Goal: Obtain resource: Download file/media

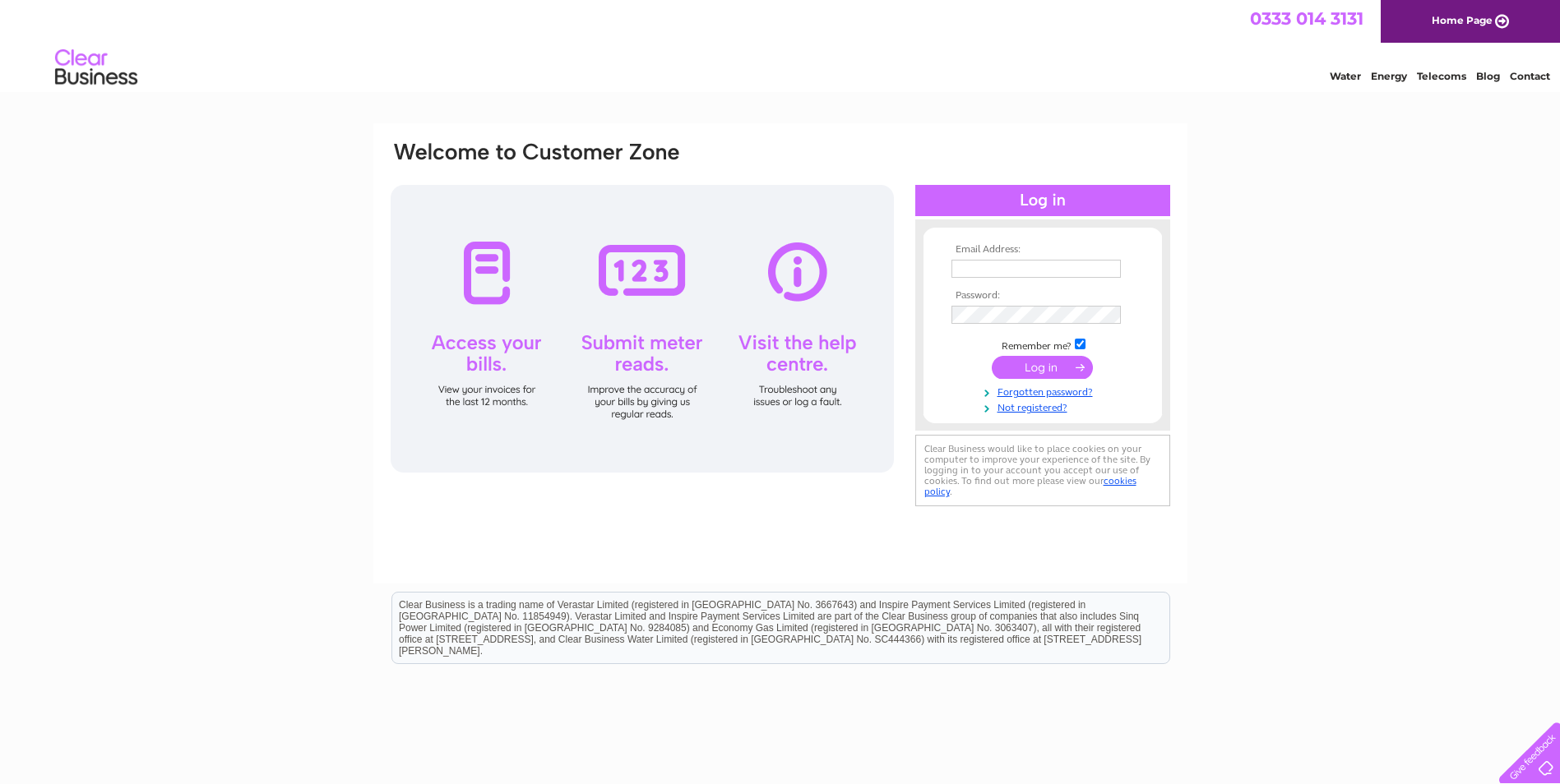
type input "[EMAIL_ADDRESS][DOMAIN_NAME]"
click at [1037, 364] on input "submit" at bounding box center [1042, 367] width 101 height 23
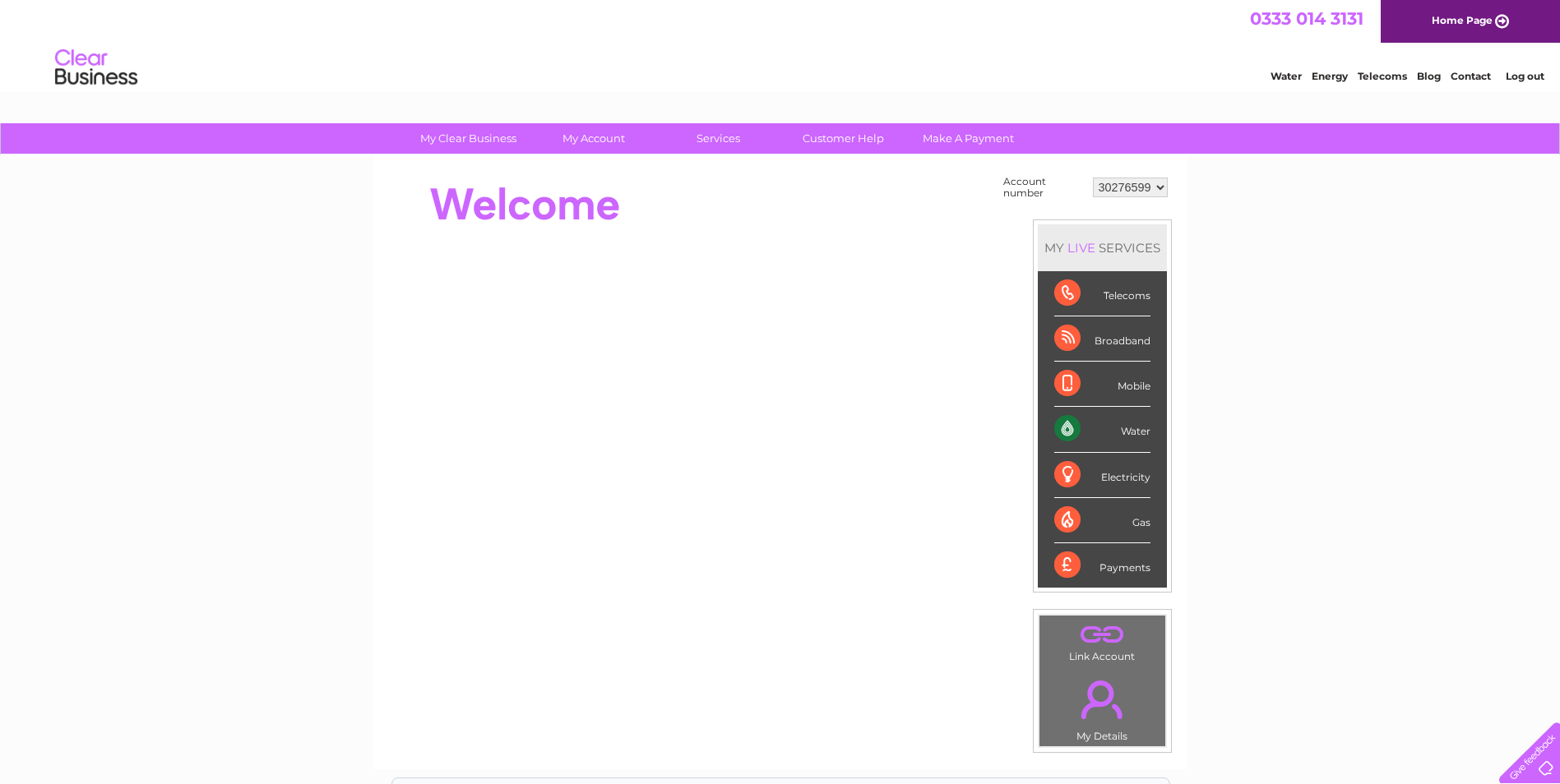
click at [1157, 188] on select "30276599 30318912" at bounding box center [1129, 188] width 75 height 20
select select "30318912"
click at [1093, 178] on select "30276599 30318912" at bounding box center [1129, 188] width 75 height 20
click at [1241, 362] on div "My Clear Business Login Details My Details My Preferences Link Account My Accou…" at bounding box center [780, 586] width 1560 height 927
click at [1257, 316] on div "My Clear Business Login Details My Details My Preferences Link Account My Accou…" at bounding box center [780, 586] width 1560 height 927
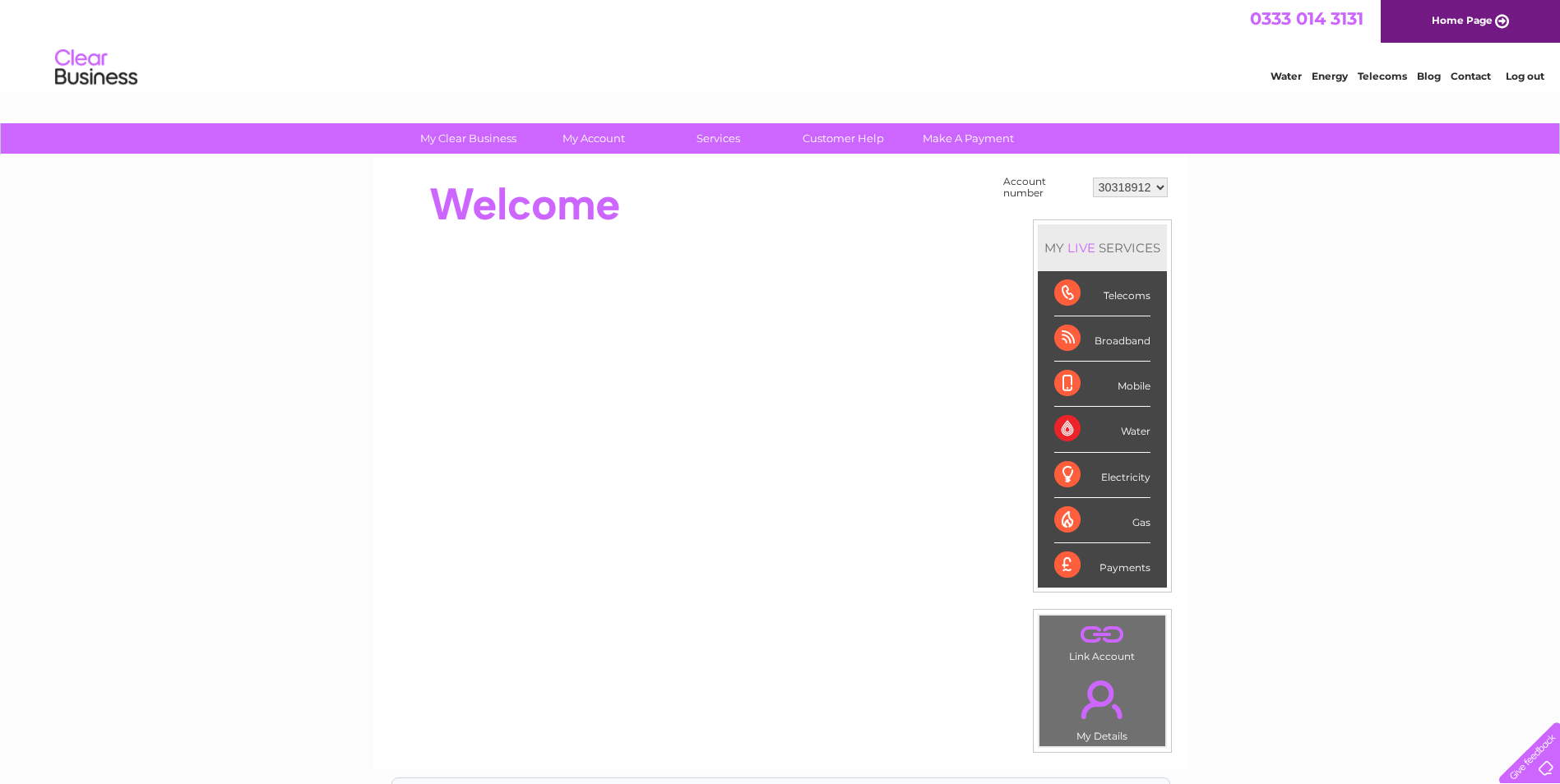
click at [1289, 74] on link "Water" at bounding box center [1286, 76] width 31 height 12
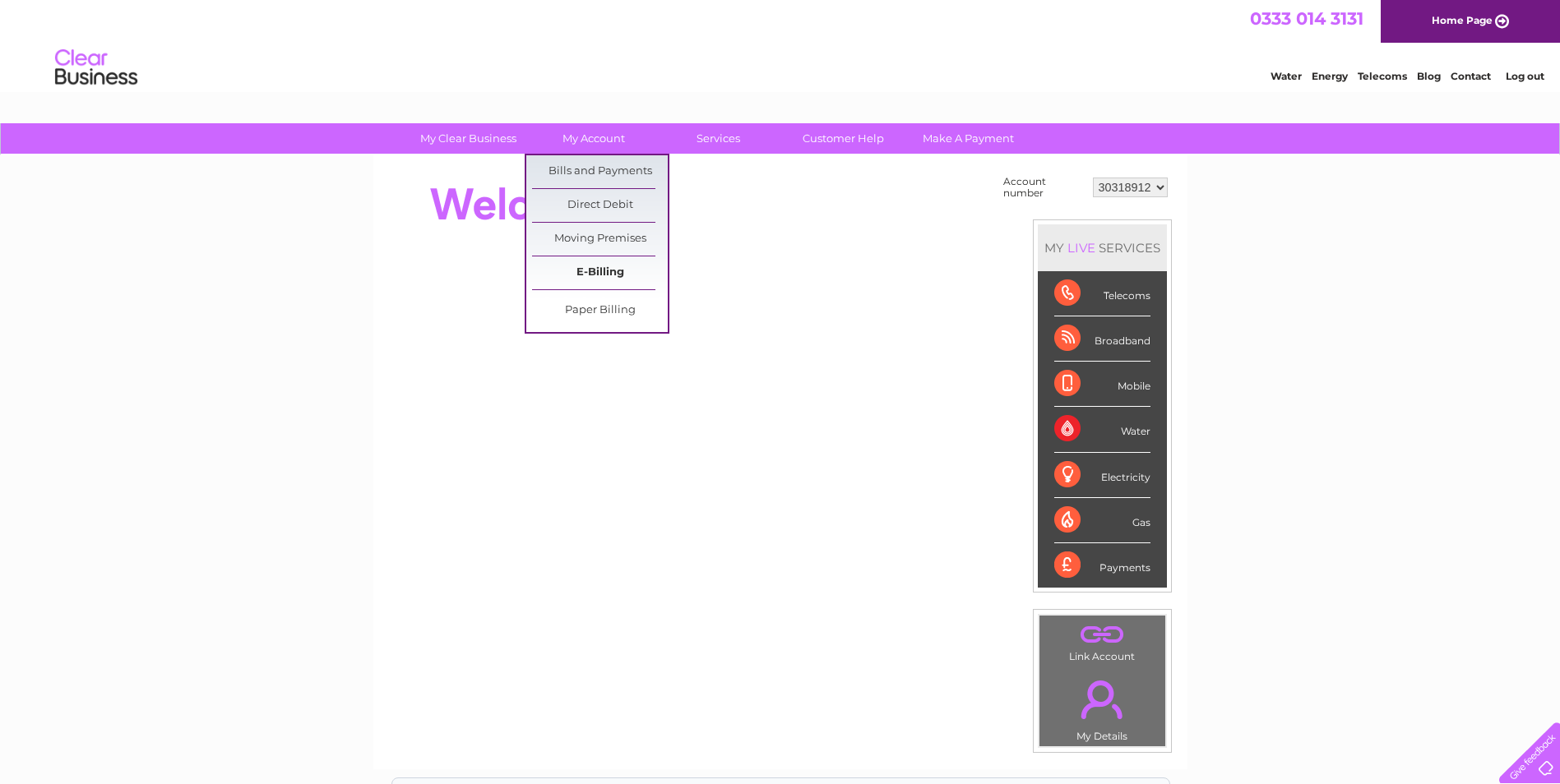
click at [604, 268] on link "E-Billing" at bounding box center [600, 272] width 135 height 33
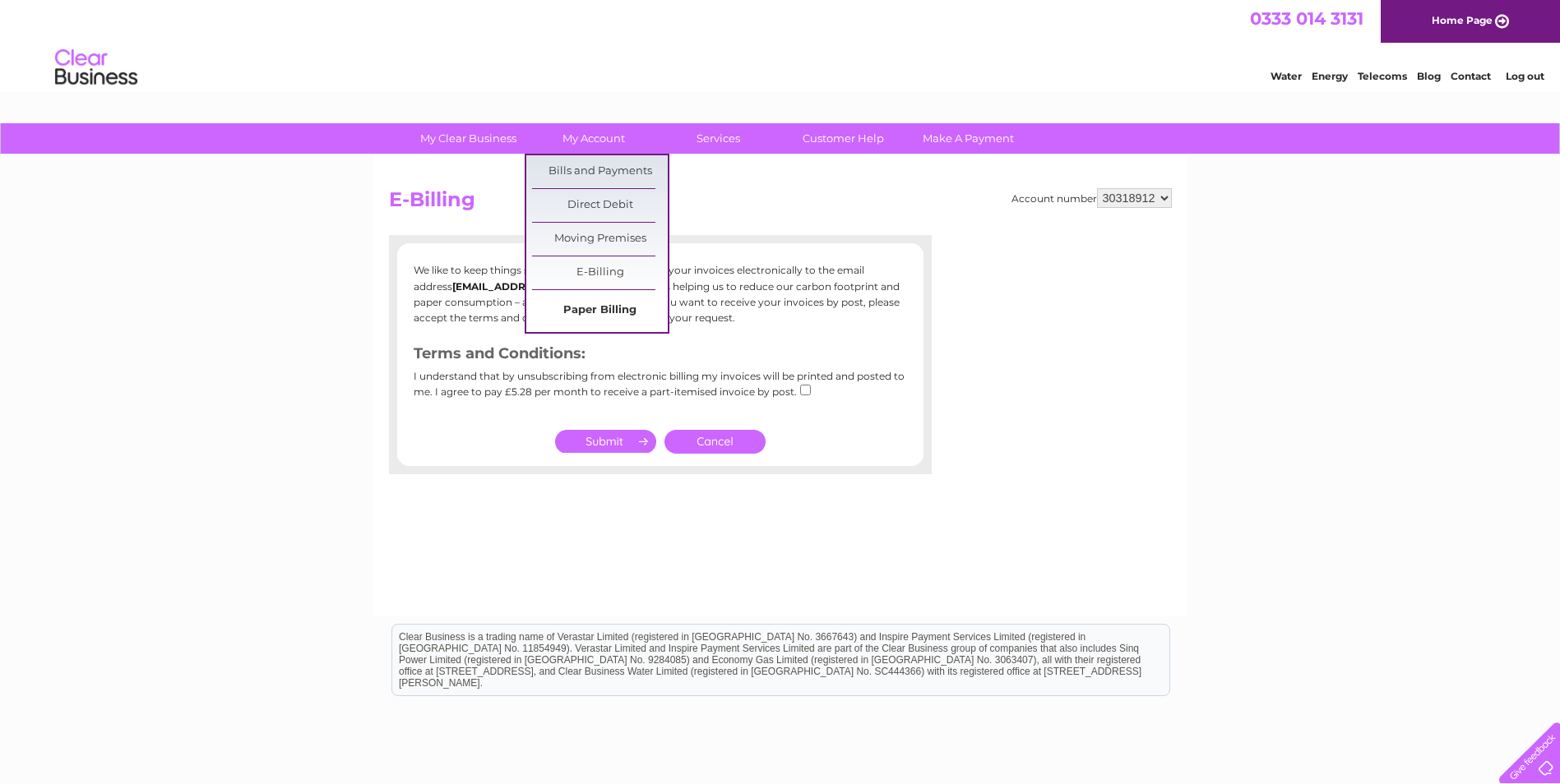
click at [596, 318] on link "Paper Billing" at bounding box center [600, 310] width 135 height 33
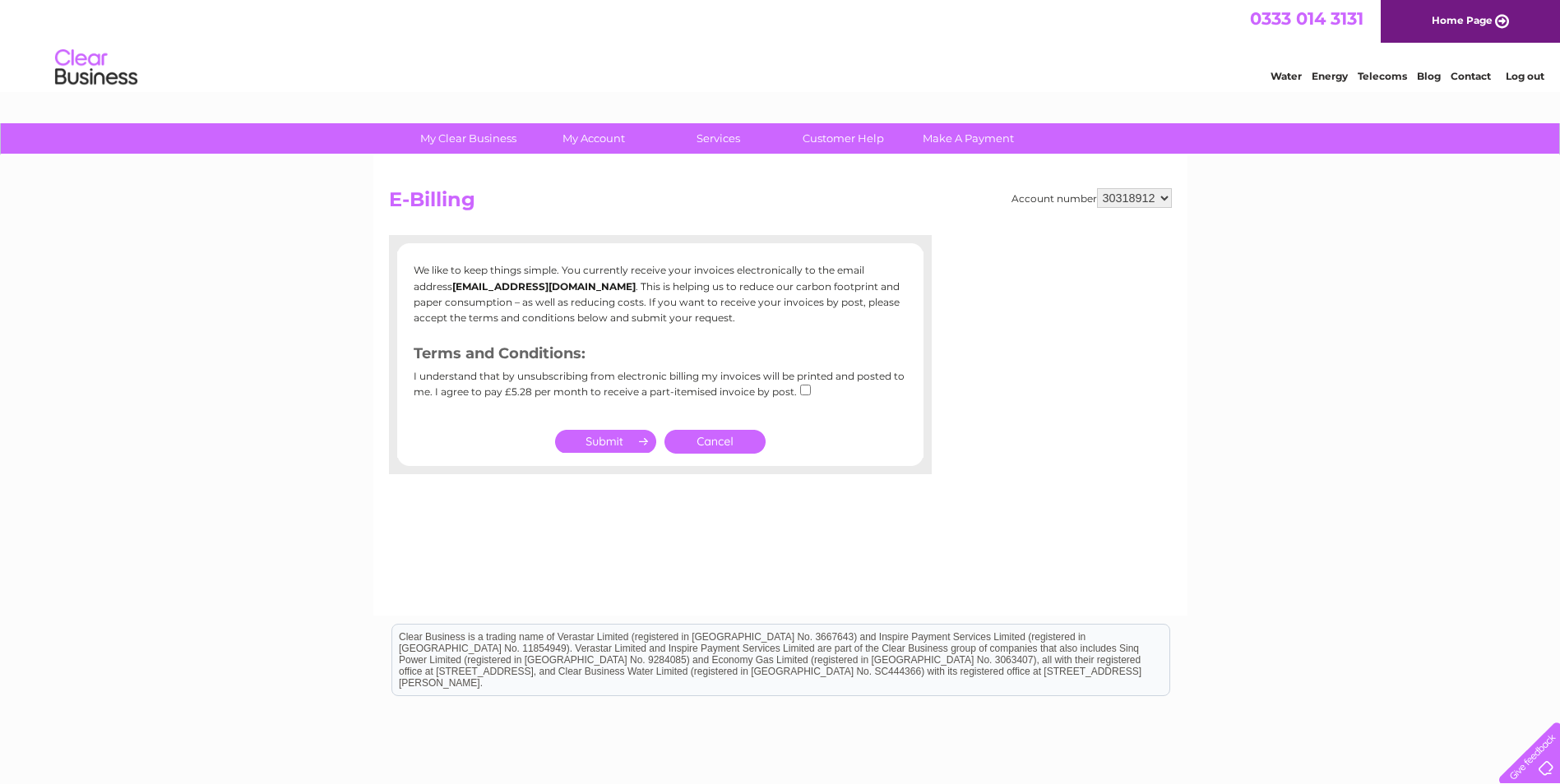
click at [696, 444] on link "Cancel" at bounding box center [715, 442] width 101 height 24
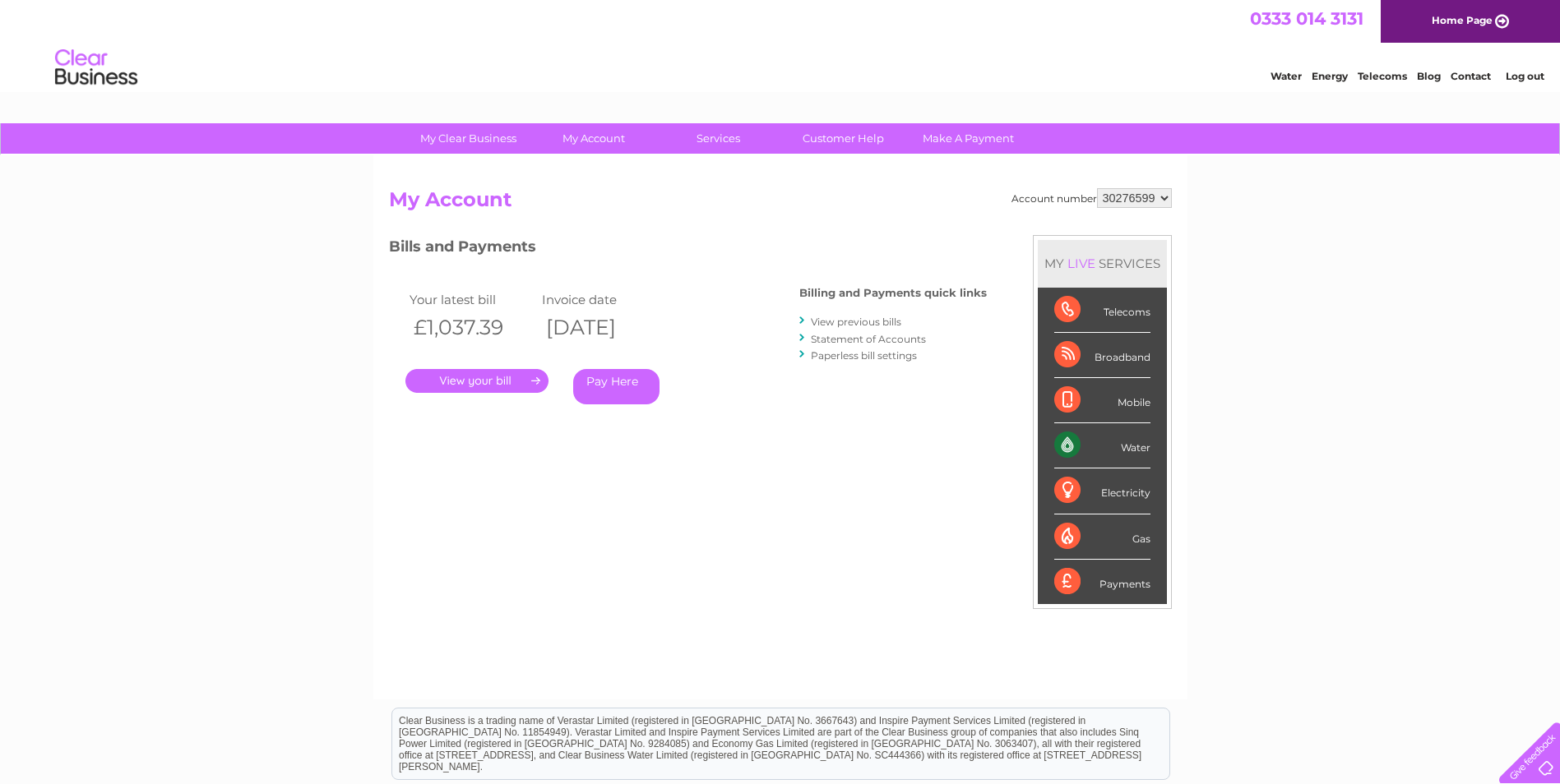
click at [462, 385] on link "." at bounding box center [477, 381] width 143 height 24
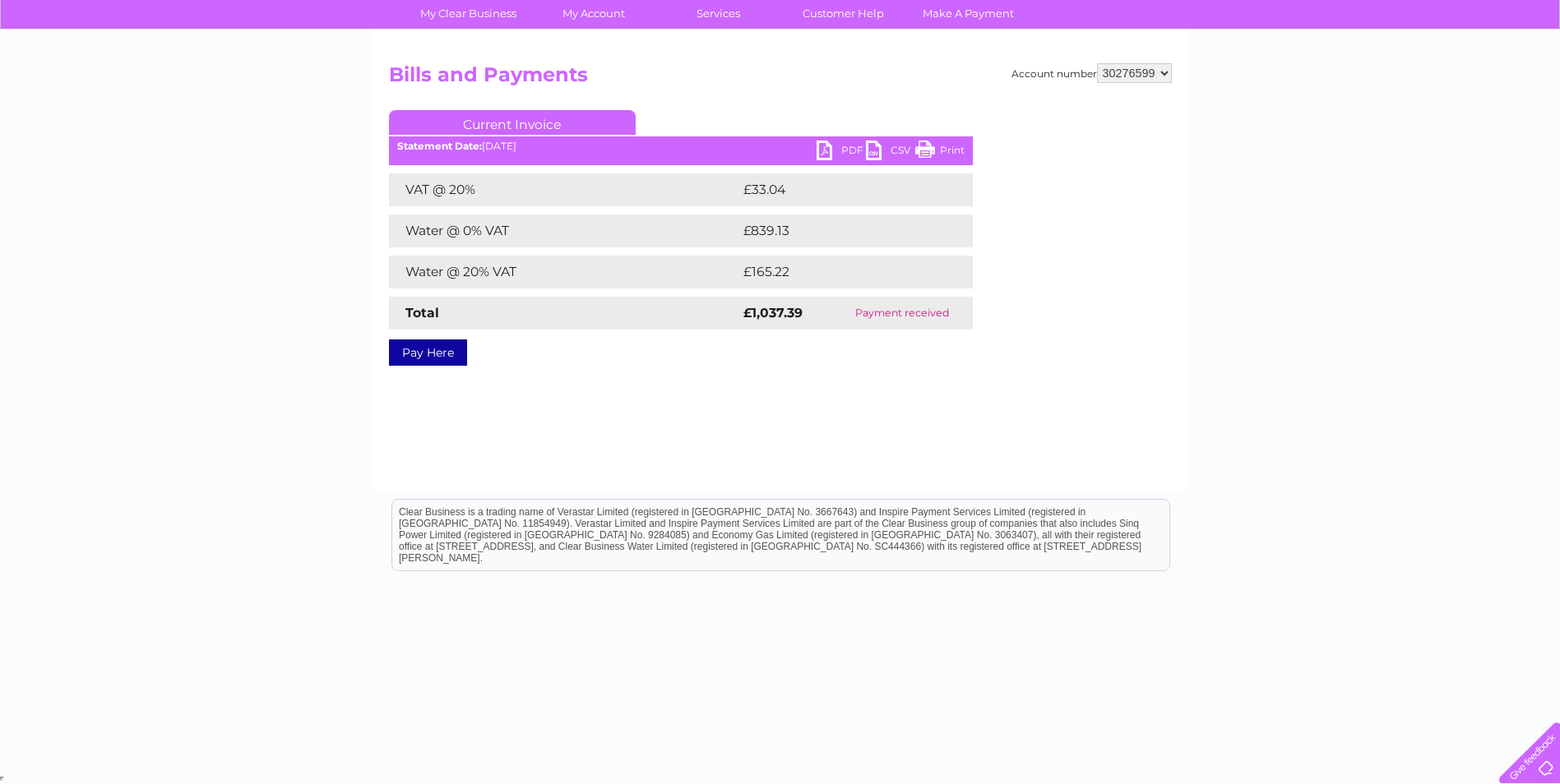
scroll to position [43, 0]
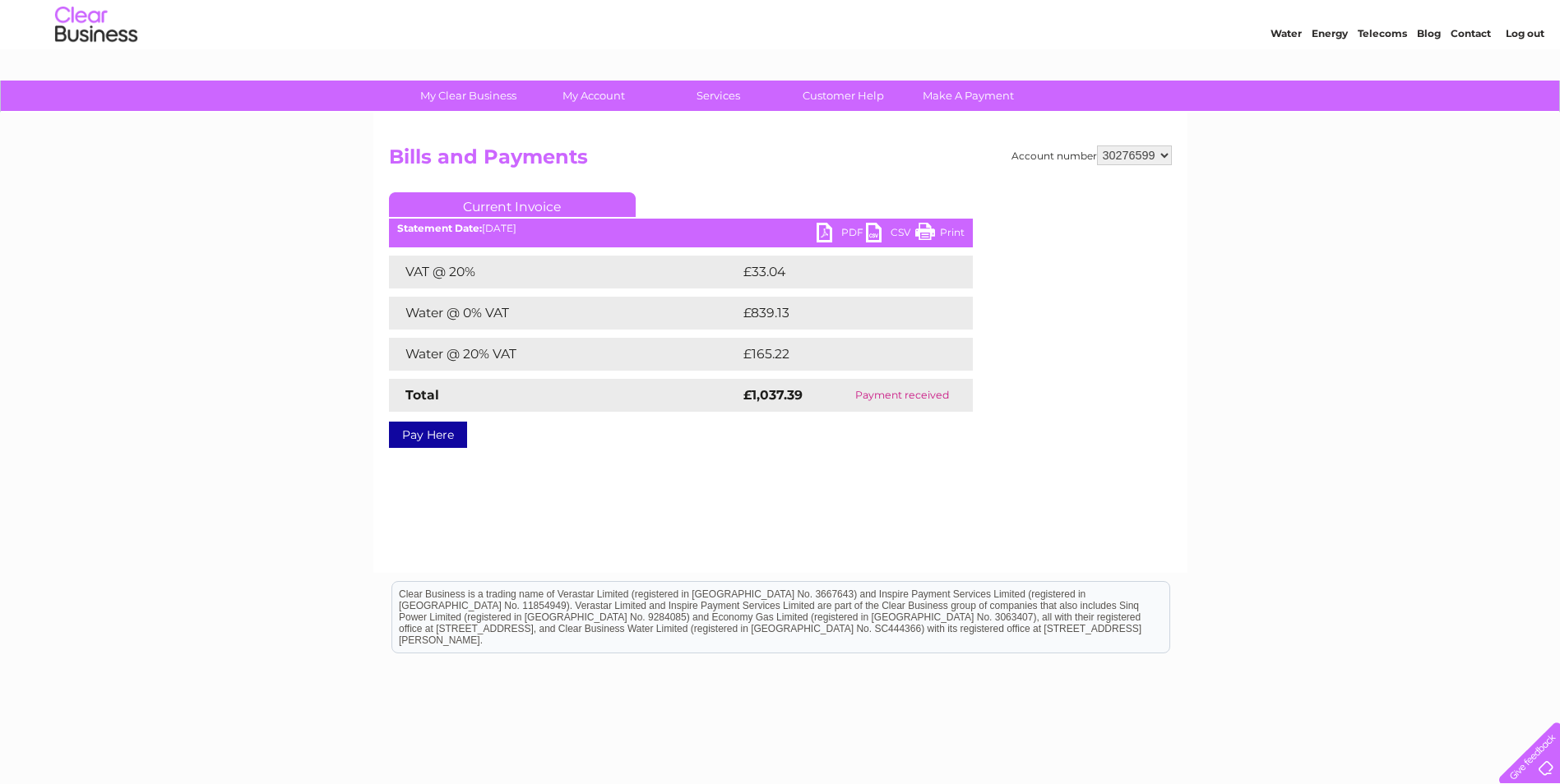
click at [831, 231] on link "PDF" at bounding box center [841, 235] width 50 height 24
click at [1158, 154] on select "30276599 30318912" at bounding box center [1133, 155] width 75 height 20
click at [1097, 145] on select "30276599 30318912" at bounding box center [1133, 155] width 75 height 20
click at [729, 520] on div "Account number 30276599 30318912 Bills and Payments Current Invoice PDF CSV Pri…" at bounding box center [780, 342] width 814 height 460
click at [829, 489] on div "Account number 30276599 30318912 Bills and Payments Current Invoice PDF CSV Pri…" at bounding box center [780, 342] width 814 height 460
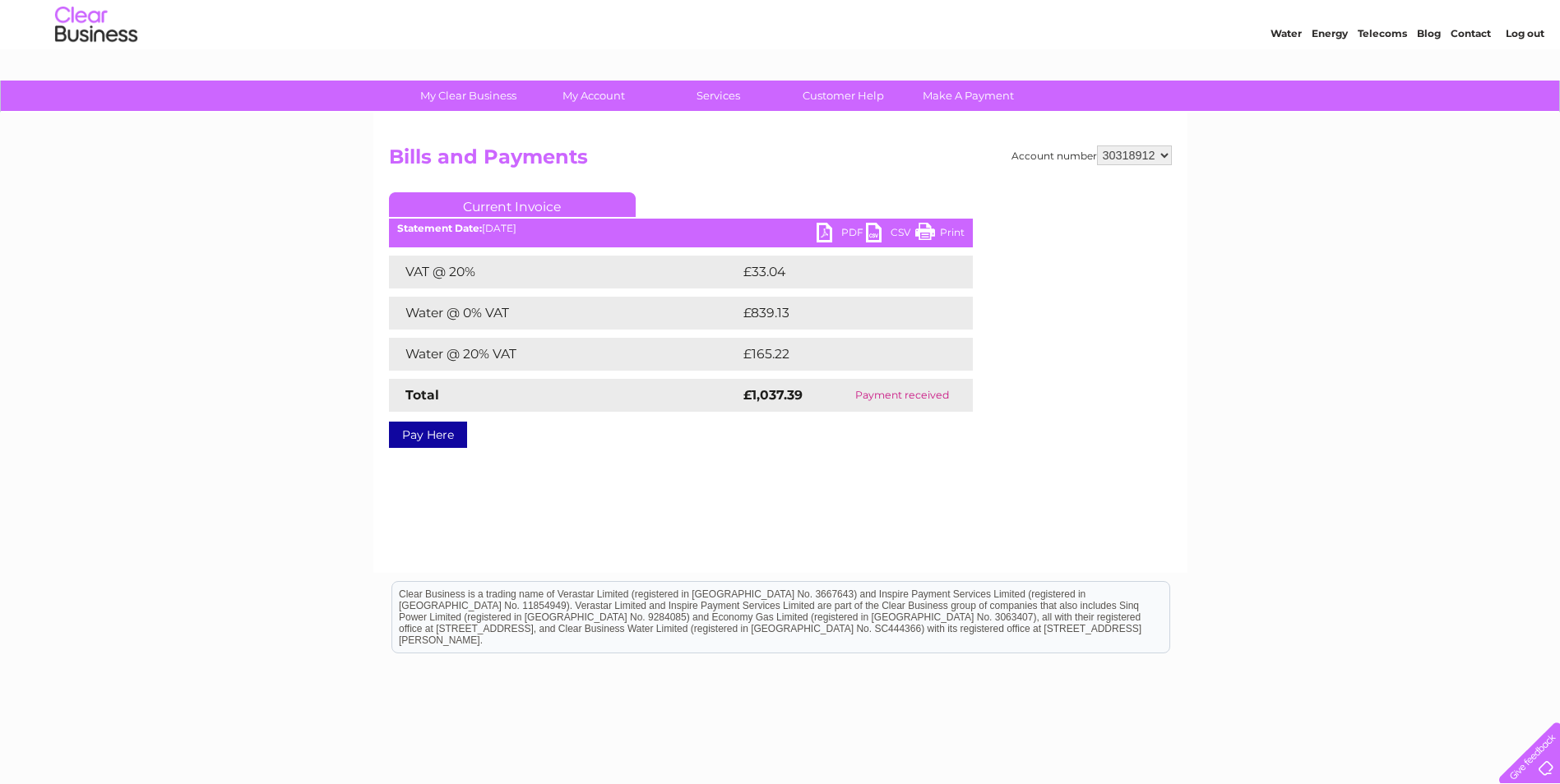
click at [823, 492] on div "Account number 30276599 30318912 Bills and Payments Current Invoice PDF CSV Pri…" at bounding box center [780, 342] width 814 height 460
click at [1134, 440] on div "Account number 30276599 30318912 Bills and Payments Current Invoice PDF CSV Pri…" at bounding box center [780, 293] width 782 height 297
click at [1058, 454] on div "Account number 30276599 30318912 Bills and Payments Current Invoice PDF CSV Pri…" at bounding box center [780, 342] width 814 height 460
click at [511, 207] on link "Current Invoice" at bounding box center [512, 205] width 247 height 25
click at [1125, 151] on select "30276599 30318912" at bounding box center [1133, 155] width 75 height 20
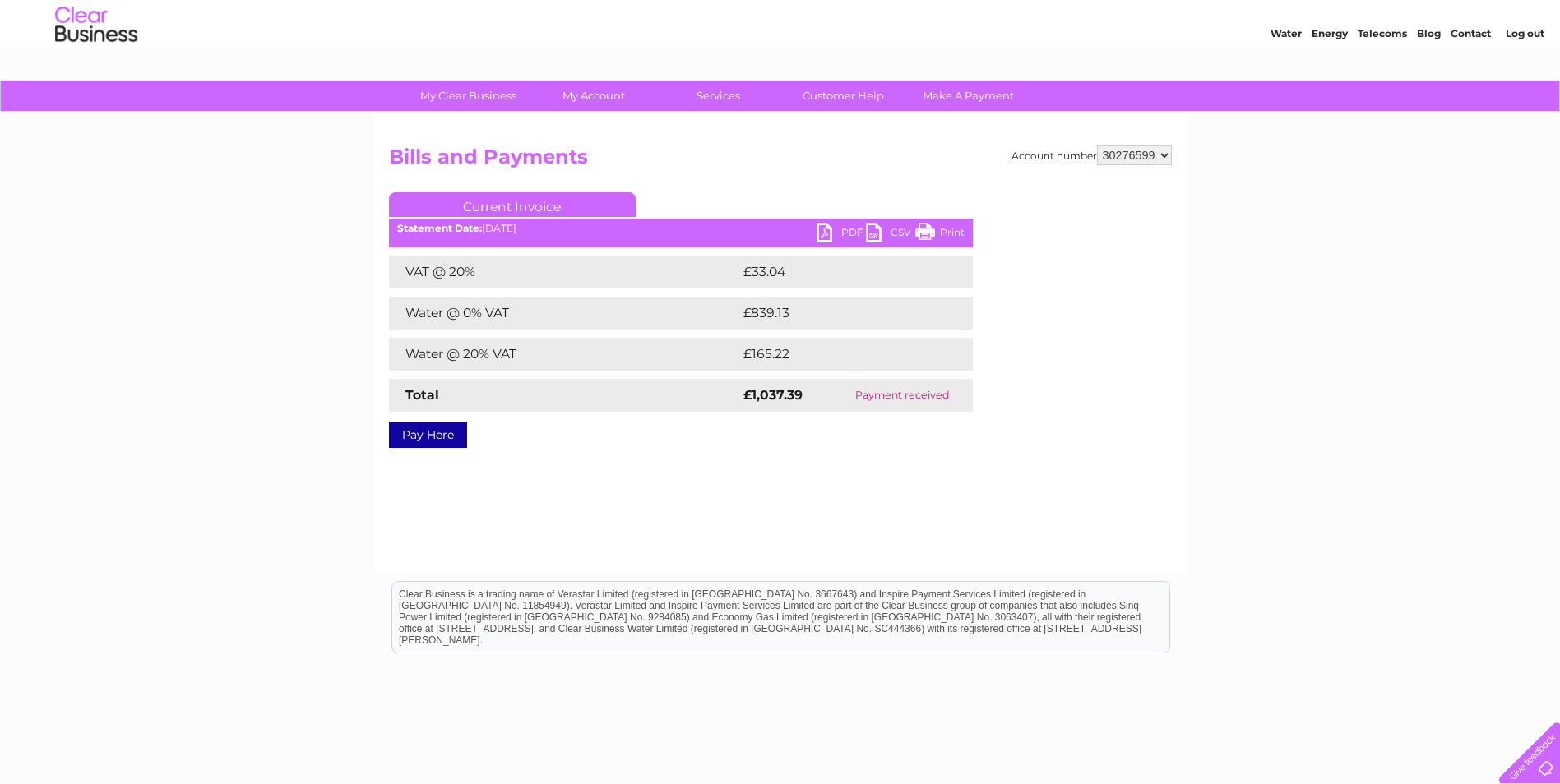
click at [1097, 145] on select "30276599 30318912" at bounding box center [1133, 155] width 75 height 20
click at [1161, 154] on select "30276599 30318912" at bounding box center [1133, 155] width 75 height 20
select select "30318912"
click at [1097, 145] on select "30276599 30318912" at bounding box center [1133, 155] width 75 height 20
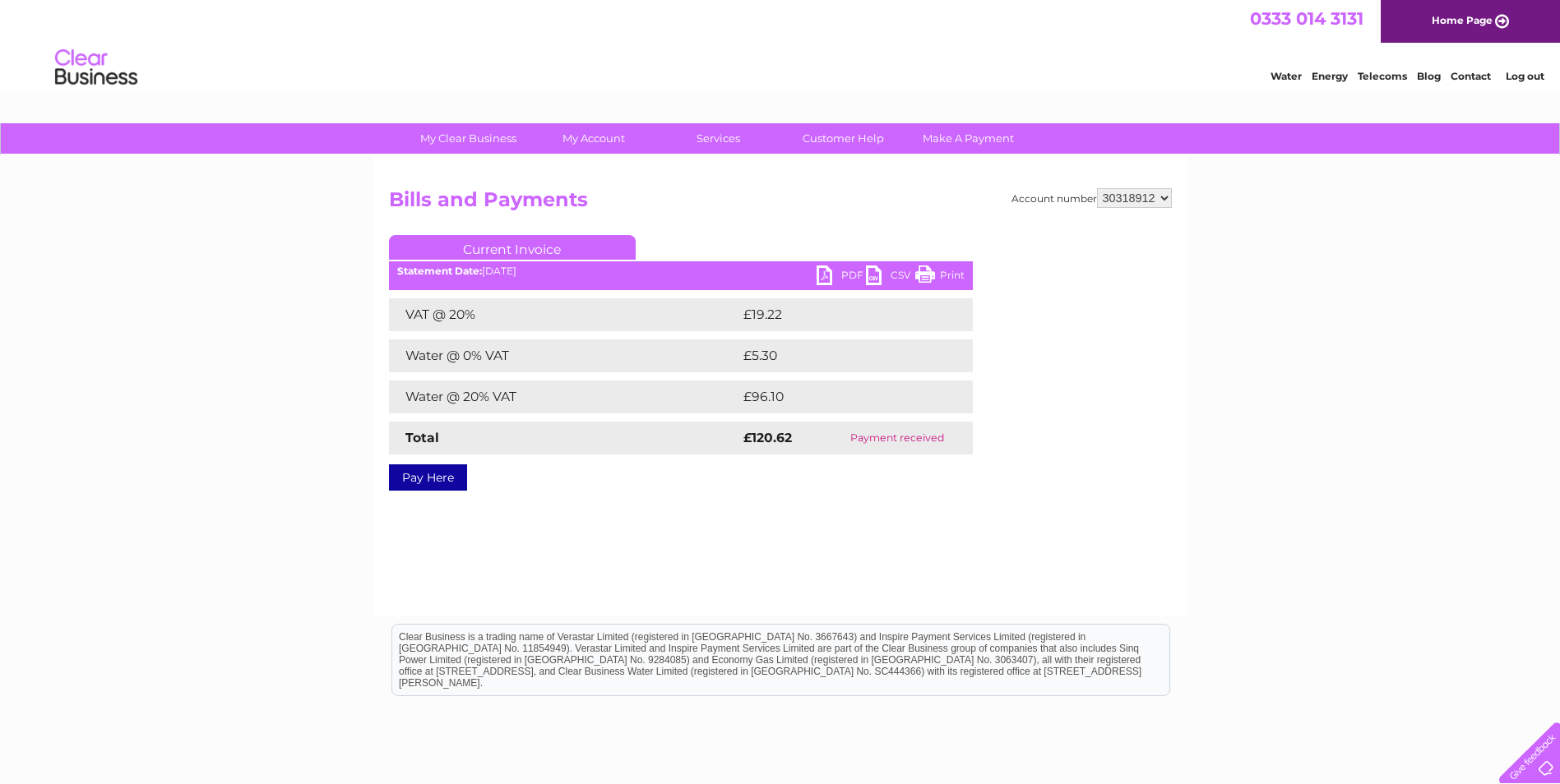
click at [699, 540] on div "Account number 30276599 30318912 Bills and Payments Current Invoice PDF CSV Pri…" at bounding box center [780, 385] width 814 height 460
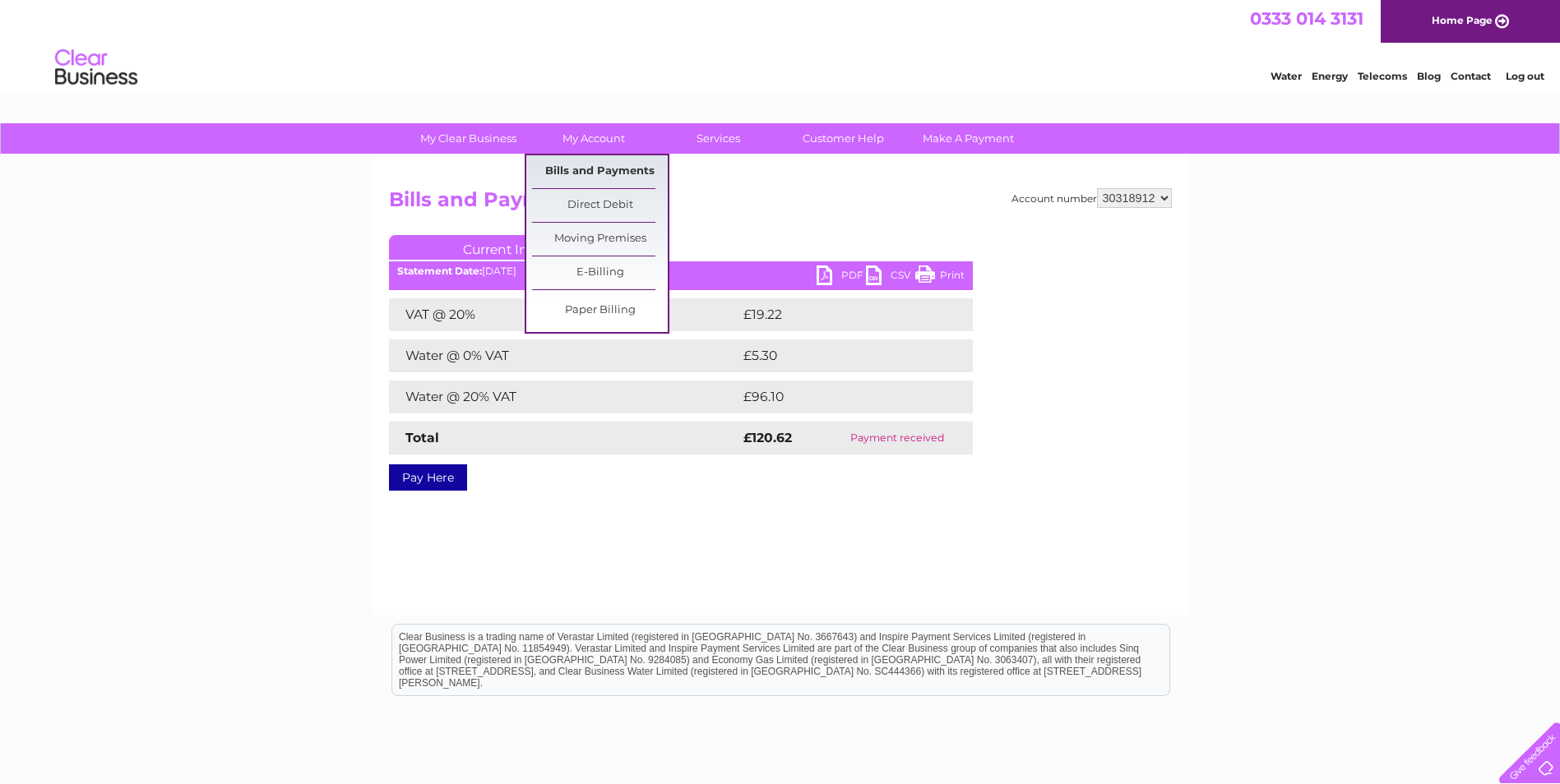
click at [624, 169] on link "Bills and Payments" at bounding box center [600, 171] width 135 height 33
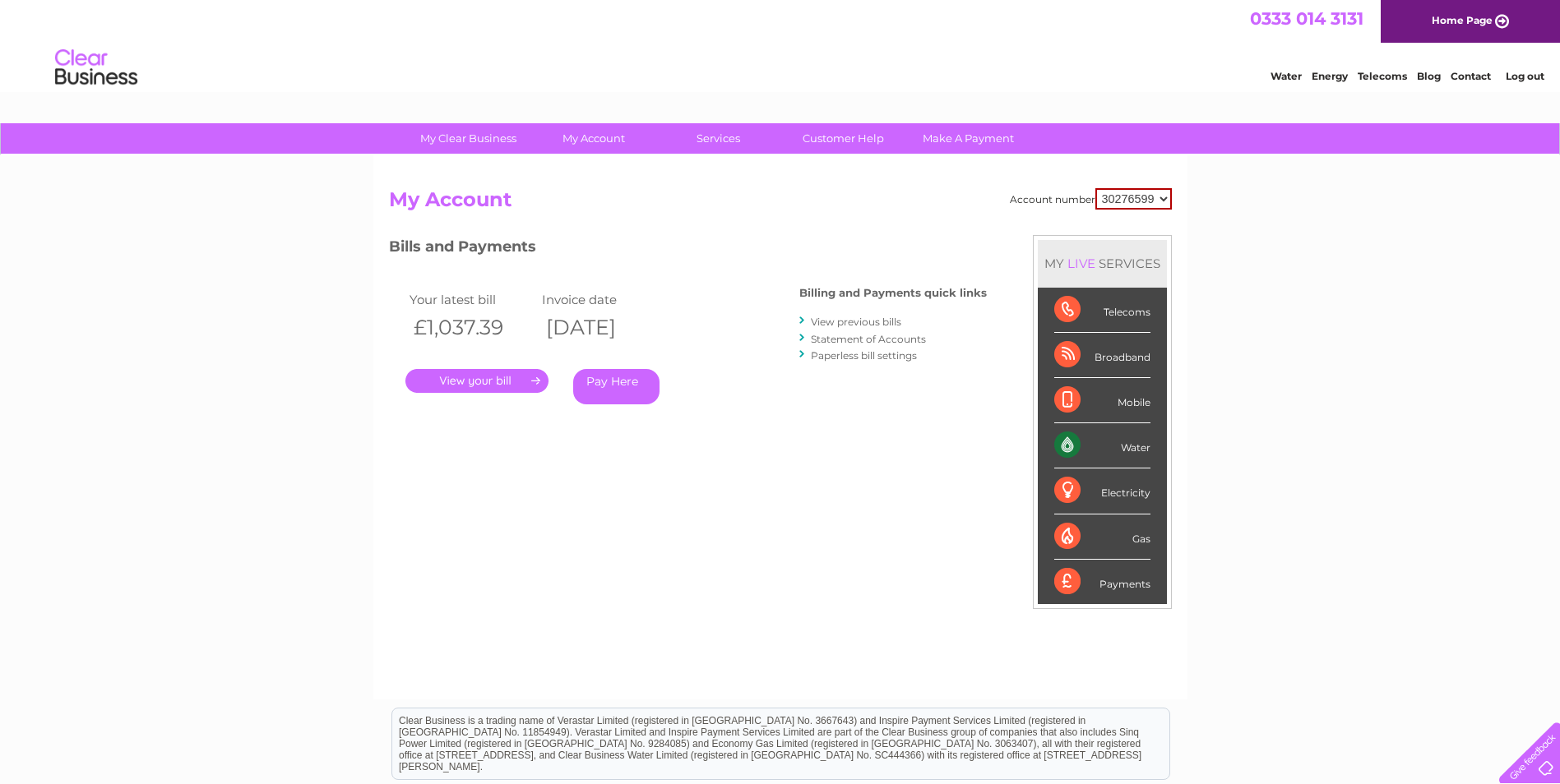
click at [481, 377] on link "." at bounding box center [477, 381] width 143 height 24
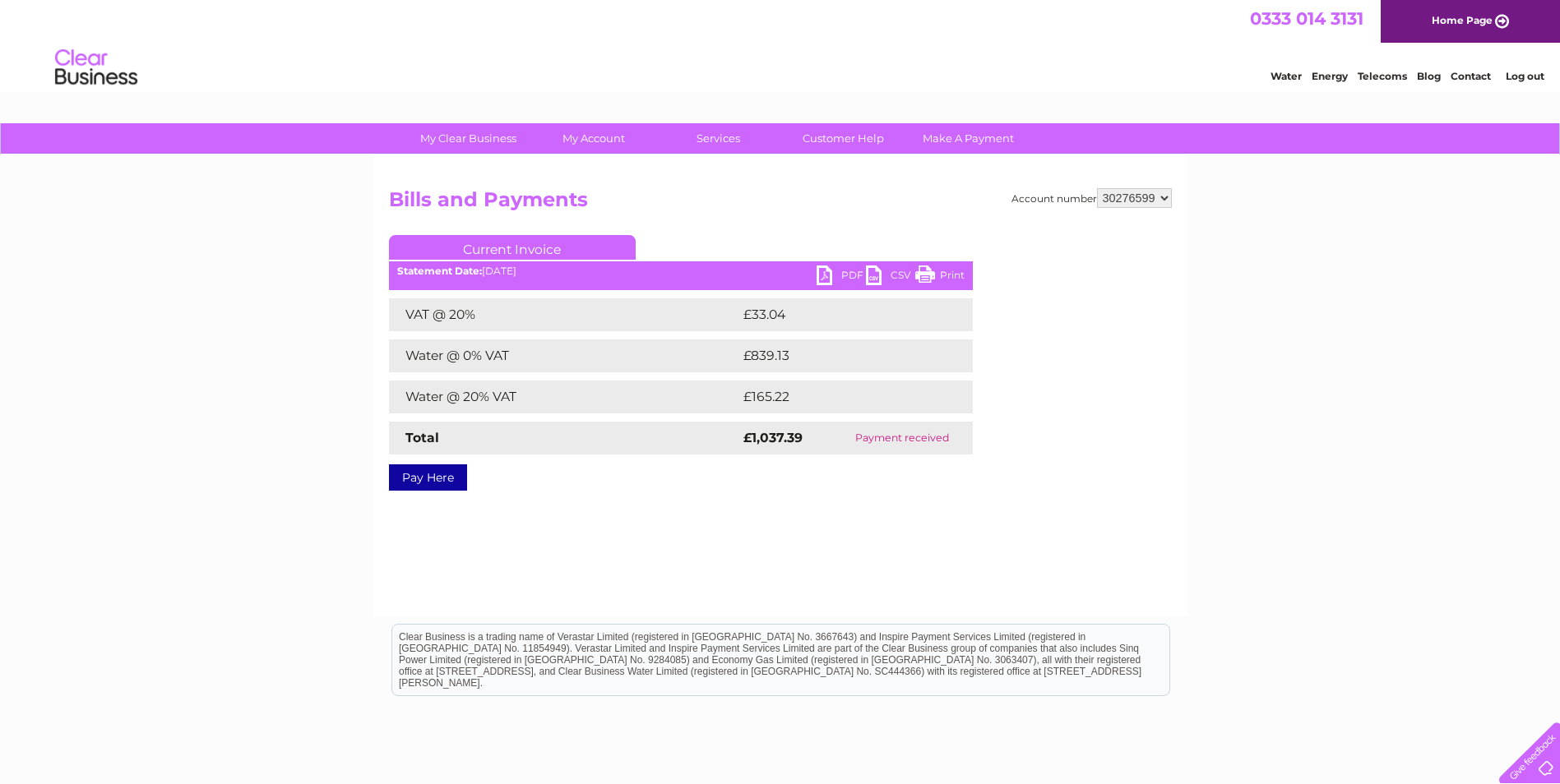
click at [503, 248] on link "Current Invoice" at bounding box center [512, 247] width 247 height 25
click at [647, 525] on div "Account number 30276599 30318912 Bills and Payments Current Invoice PDF CSV Pri…" at bounding box center [780, 385] width 814 height 460
click at [1160, 198] on select "30276599 30318912" at bounding box center [1133, 198] width 75 height 20
select select "30318912"
click at [1097, 188] on select "30276599 30318912" at bounding box center [1133, 198] width 75 height 20
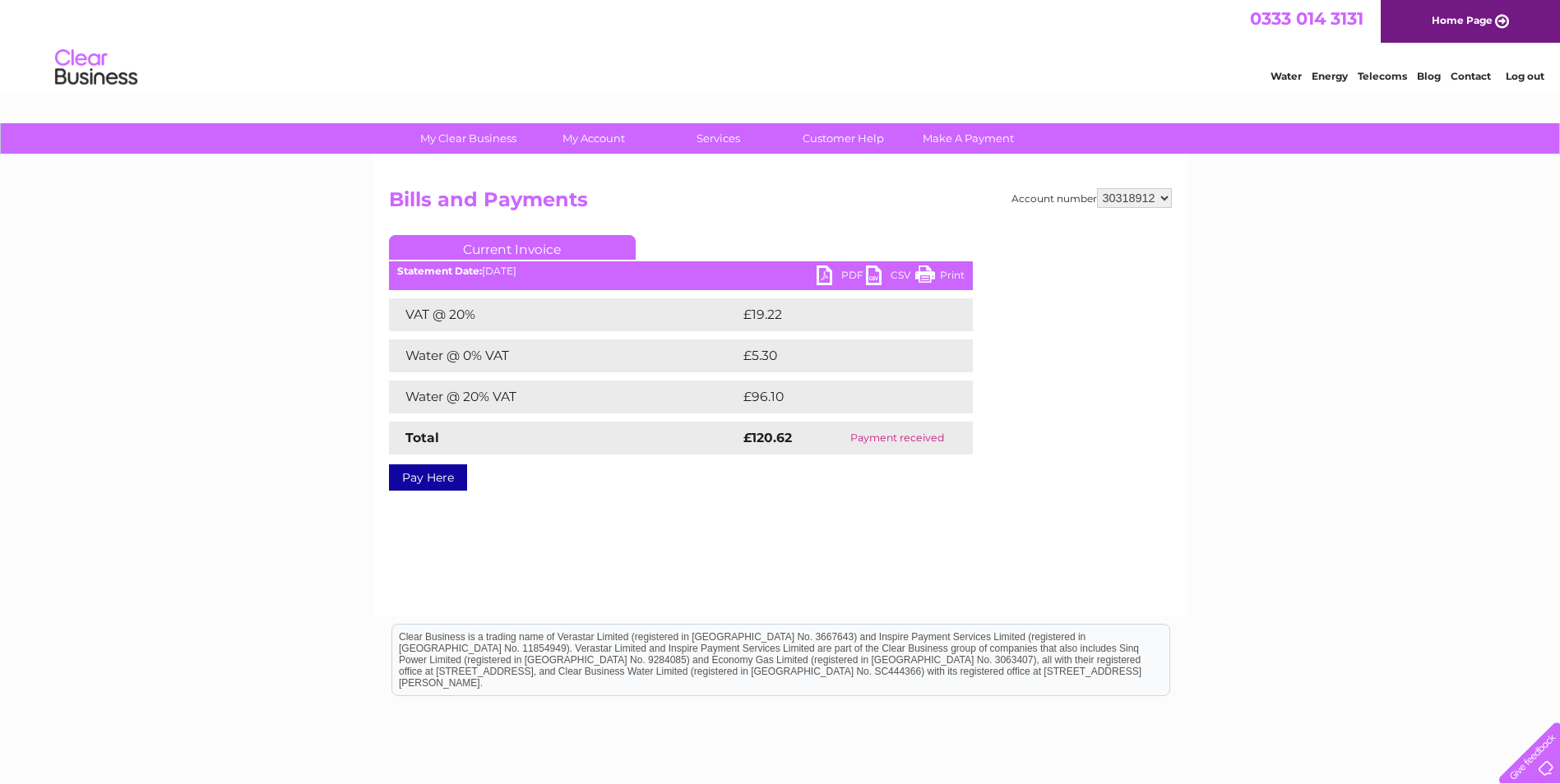
click at [844, 276] on link "PDF" at bounding box center [841, 277] width 50 height 24
click at [1157, 193] on select "30276599 30318912" at bounding box center [1133, 198] width 75 height 20
click at [1128, 435] on div "Account number 30276599 30318912 Bills and Payments Current Invoice PDF CSV Pri…" at bounding box center [780, 336] width 782 height 297
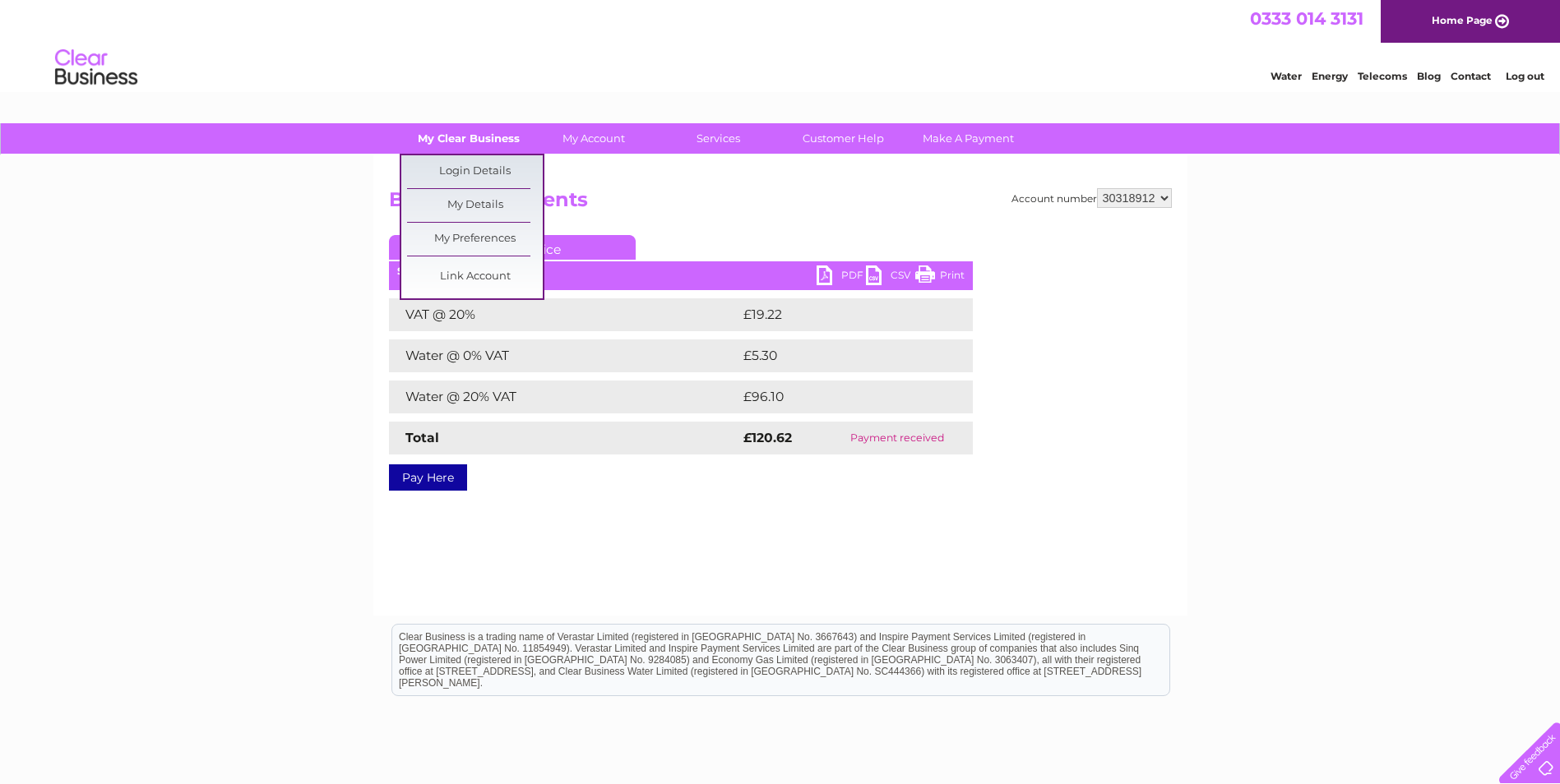
click at [492, 135] on link "My Clear Business" at bounding box center [468, 138] width 135 height 31
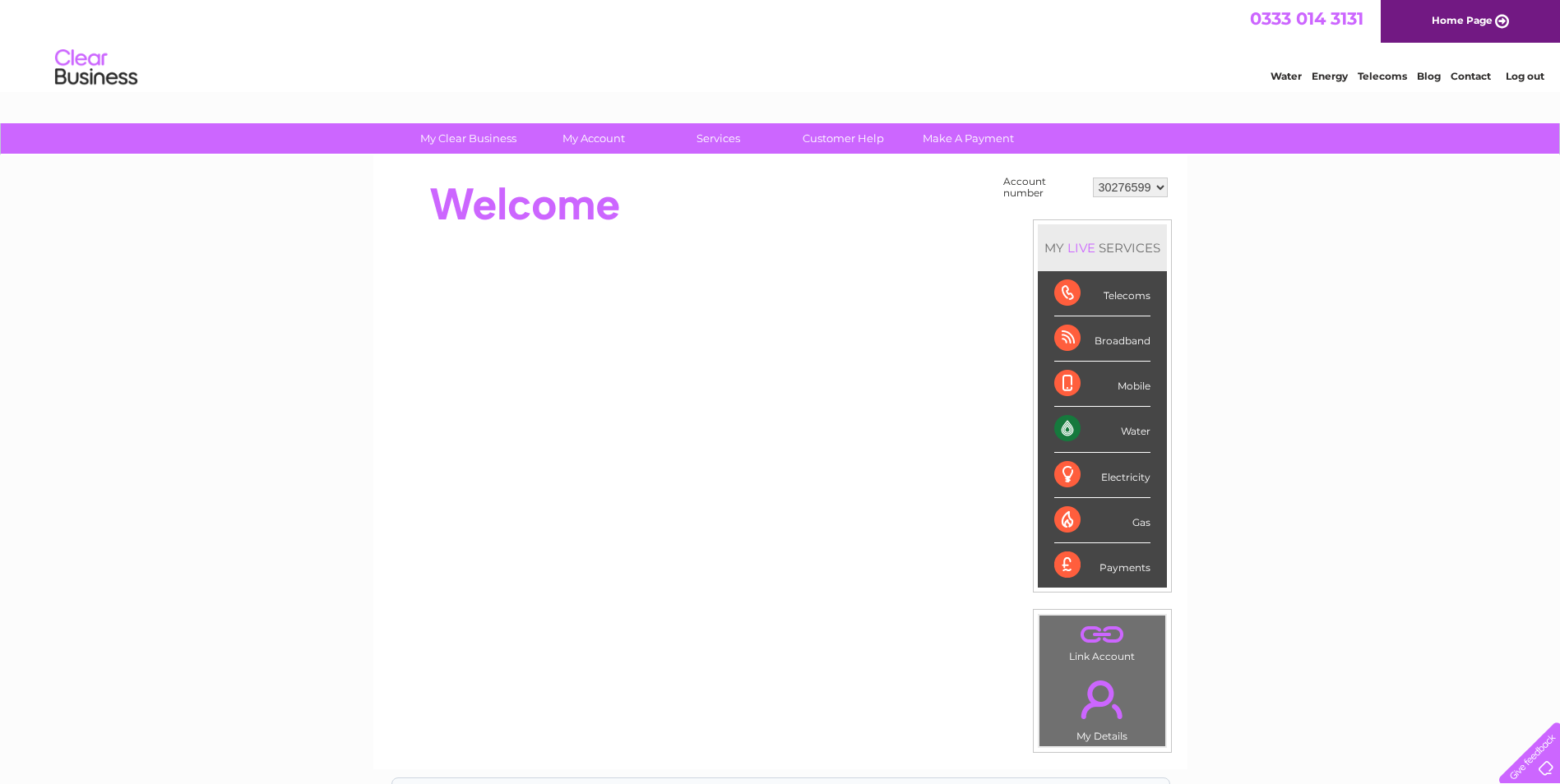
click at [1138, 189] on select "30276599 30318912" at bounding box center [1129, 188] width 75 height 20
select select "30318912"
click at [1093, 178] on select "30276599 30318912" at bounding box center [1129, 188] width 75 height 20
